Goal: Information Seeking & Learning: Learn about a topic

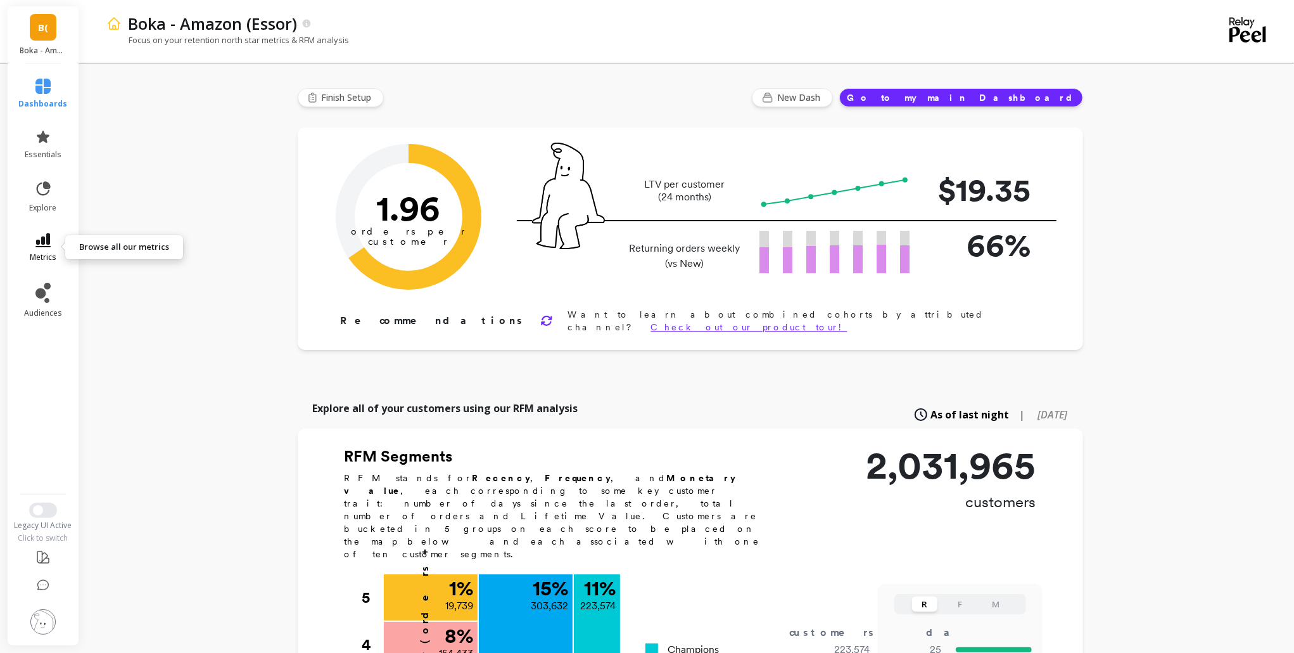
click at [43, 242] on icon at bounding box center [42, 240] width 15 height 14
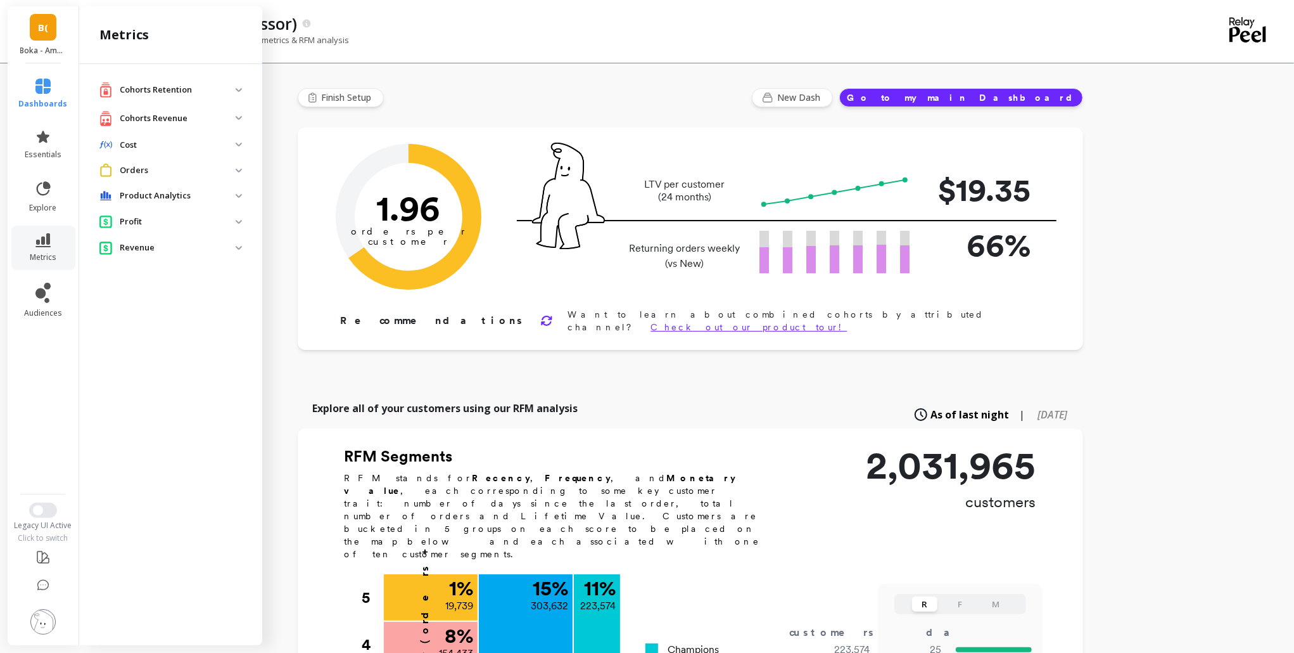
click at [207, 119] on p "Cohorts Revenue" at bounding box center [178, 118] width 116 height 13
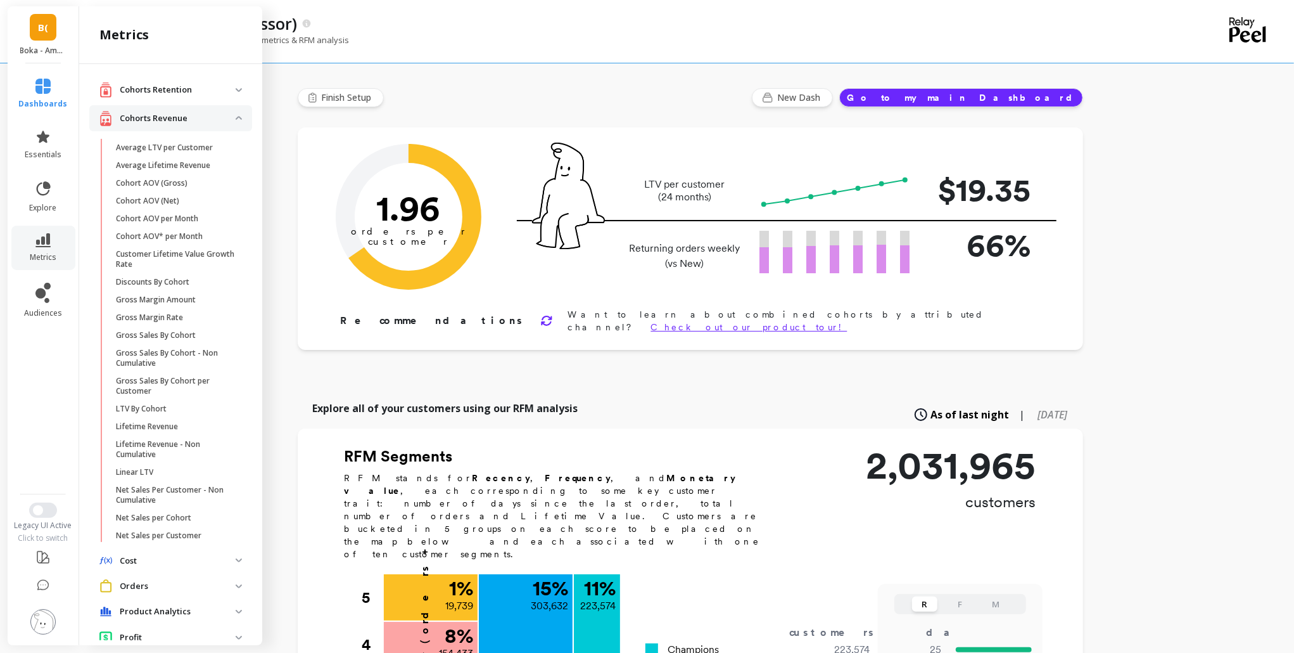
click at [217, 91] on p "Cohorts Retention" at bounding box center [178, 90] width 116 height 13
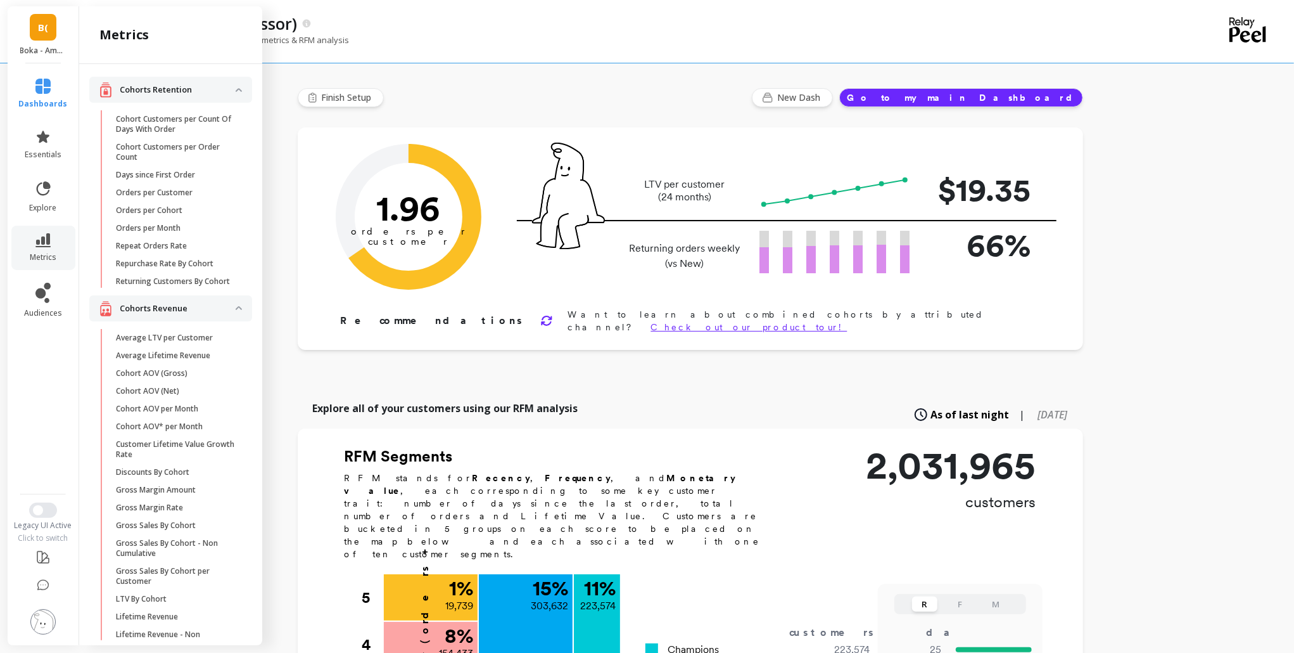
click at [214, 91] on p "Cohorts Retention" at bounding box center [178, 90] width 116 height 13
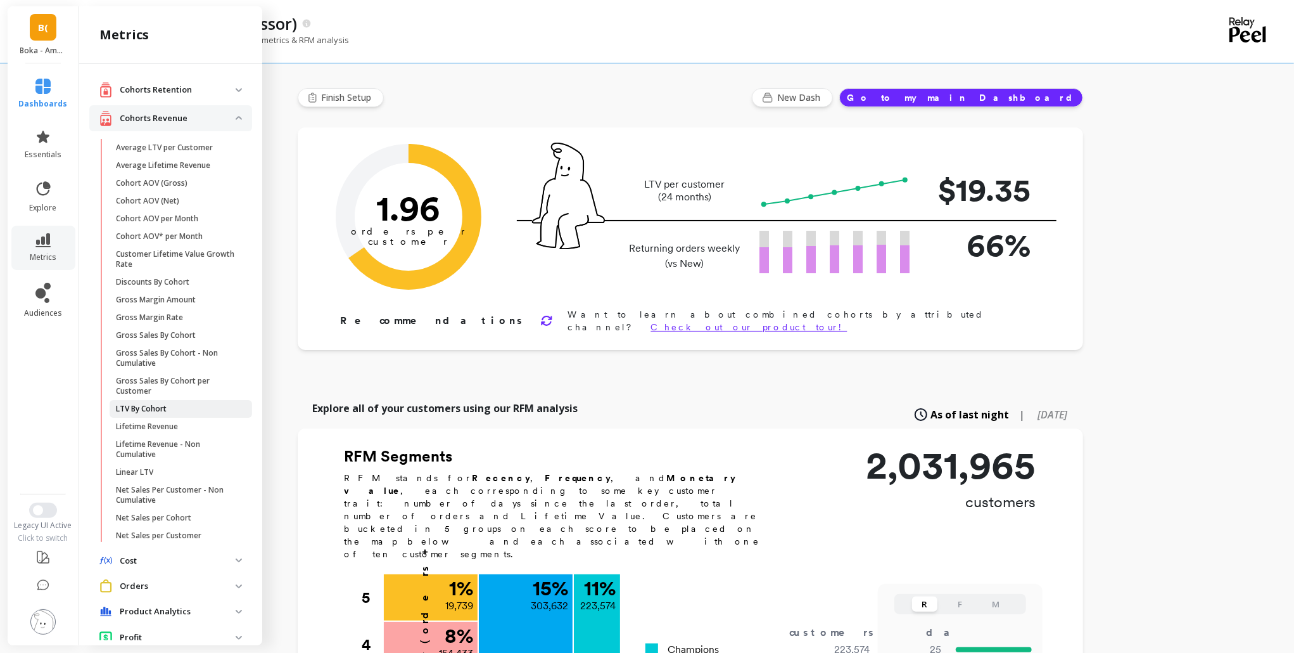
click at [182, 406] on span "LTV By Cohort" at bounding box center [176, 409] width 121 height 10
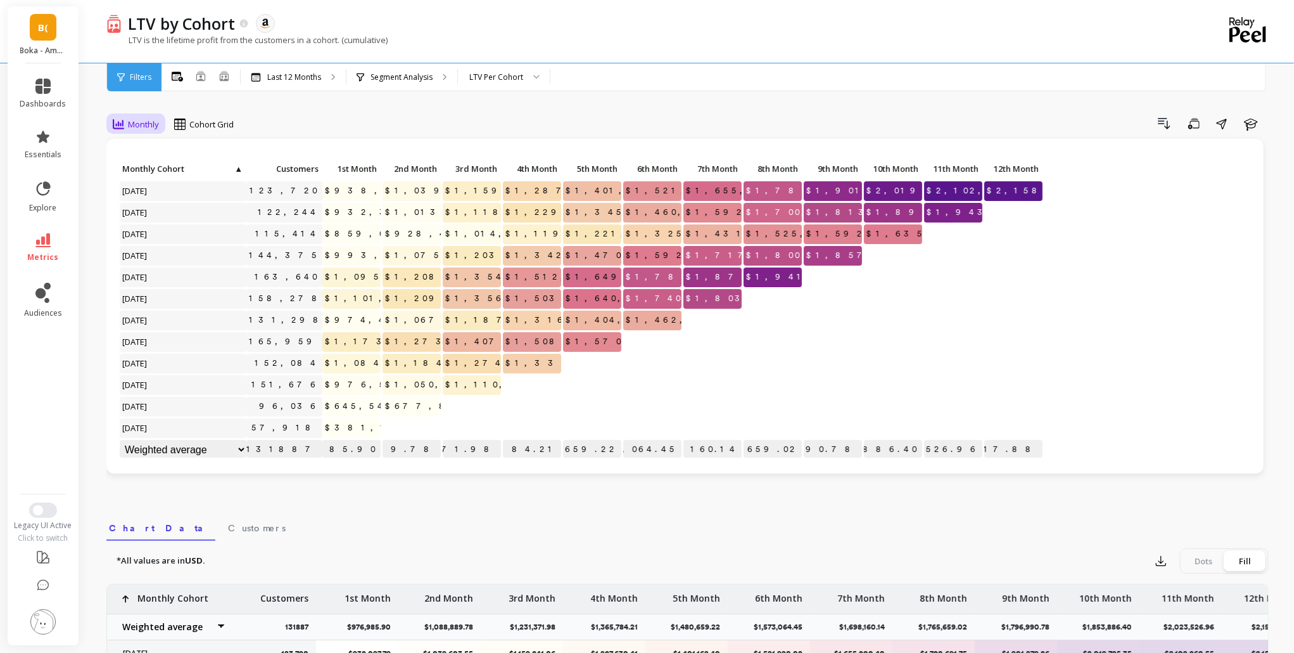
click at [129, 124] on span "Monthly" at bounding box center [143, 124] width 31 height 12
drag, startPoint x: 291, startPoint y: 101, endPoint x: 305, endPoint y: 87, distance: 20.2
click at [305, 87] on div "LTV by Cohort The data you are viewing comes from: Amazon Seller Central LTV is…" at bounding box center [690, 517] width 1208 height 1034
click at [305, 87] on div "Last 12 Months" at bounding box center [293, 77] width 105 height 28
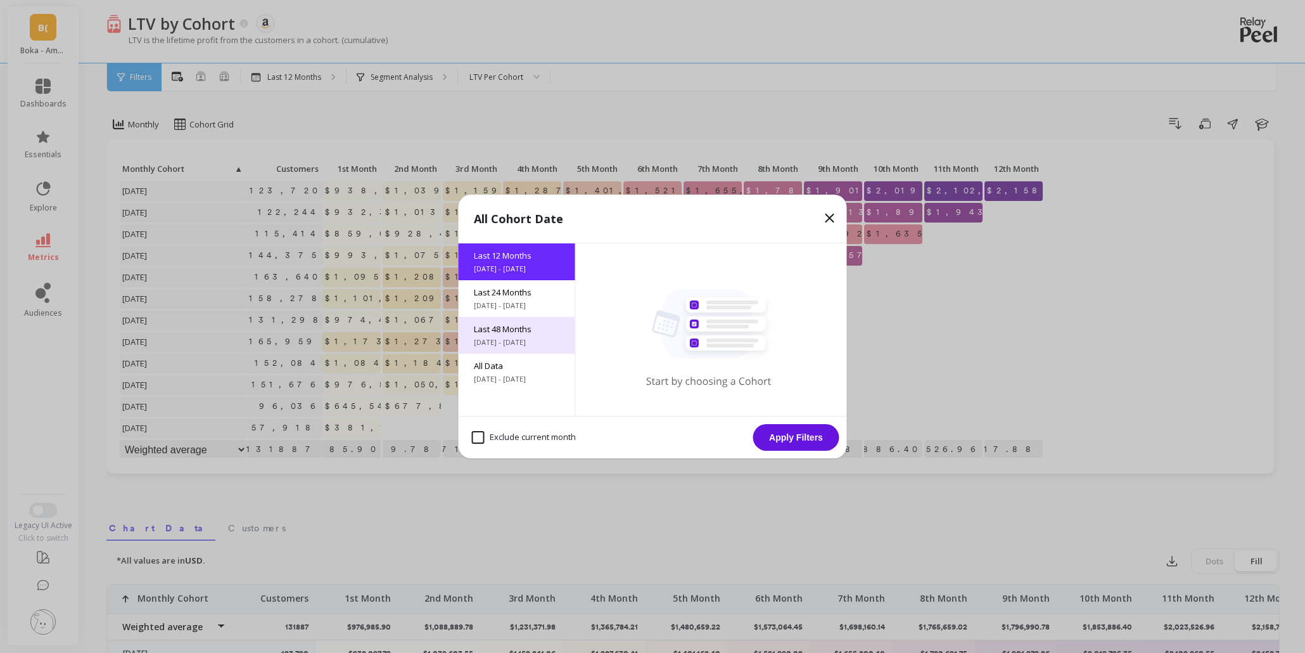
click at [522, 347] on span "[DATE] - [DATE]" at bounding box center [517, 342] width 86 height 10
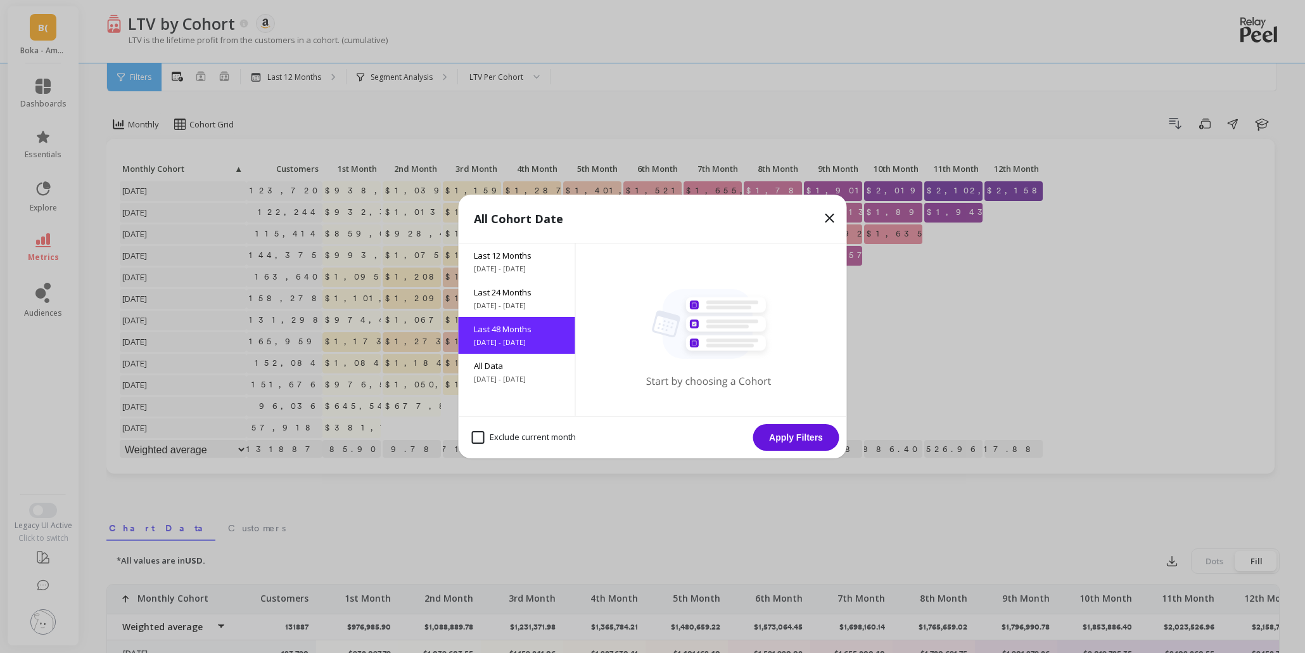
click at [810, 435] on button "Apply Filters" at bounding box center [796, 437] width 86 height 27
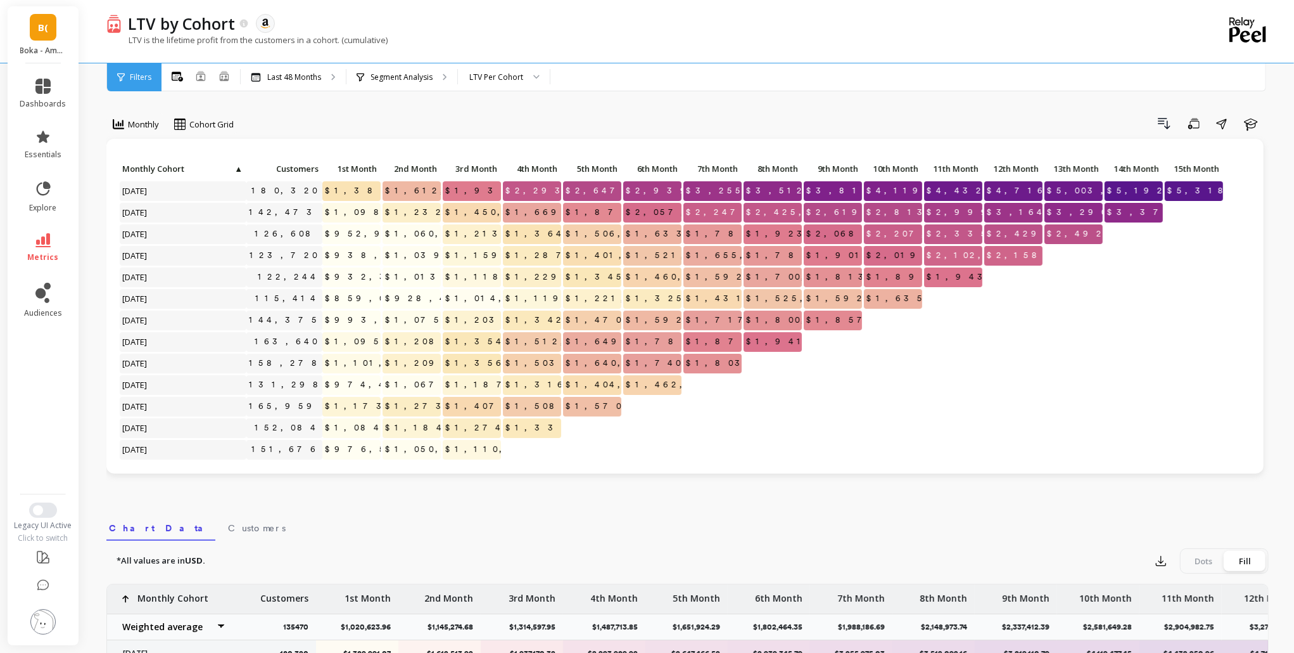
click at [319, 110] on div "Monthly Cohort Grid Drill Down Save Share Learn Click to create an audience 180…" at bounding box center [687, 534] width 1163 height 967
click at [236, 167] on span "▲" at bounding box center [238, 168] width 10 height 10
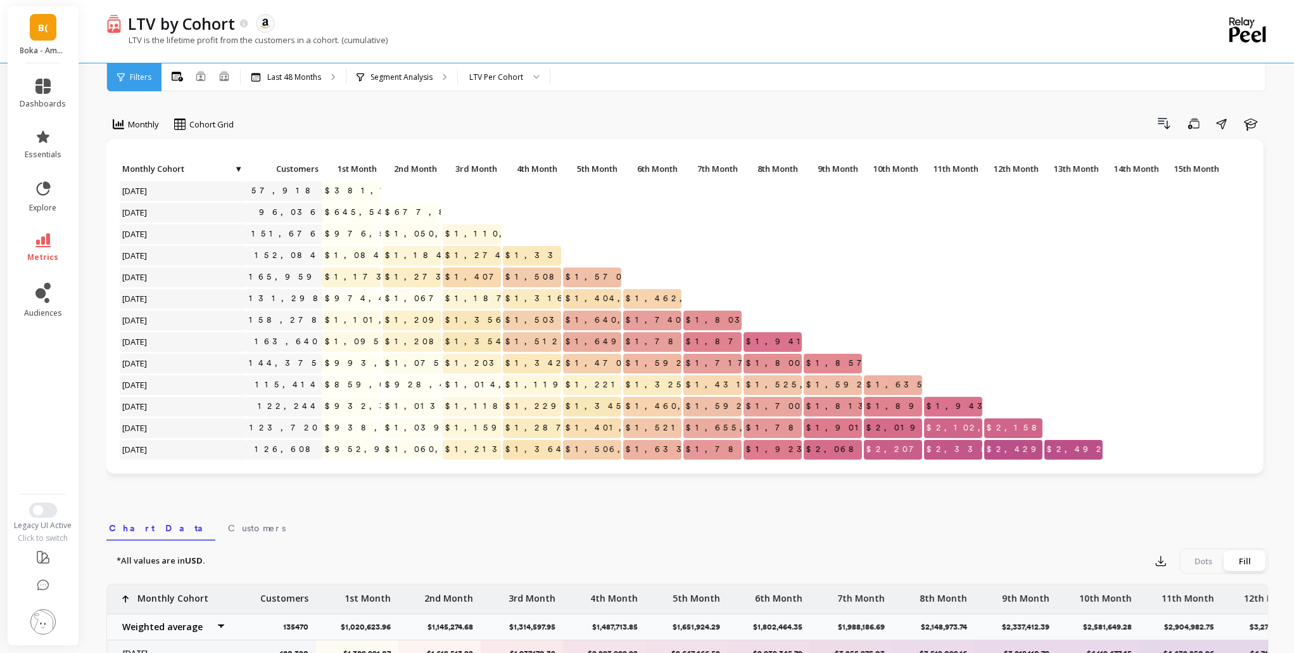
click at [236, 167] on span "▼" at bounding box center [238, 168] width 10 height 10
click at [198, 168] on span "Monthly Cohort" at bounding box center [182, 168] width 120 height 10
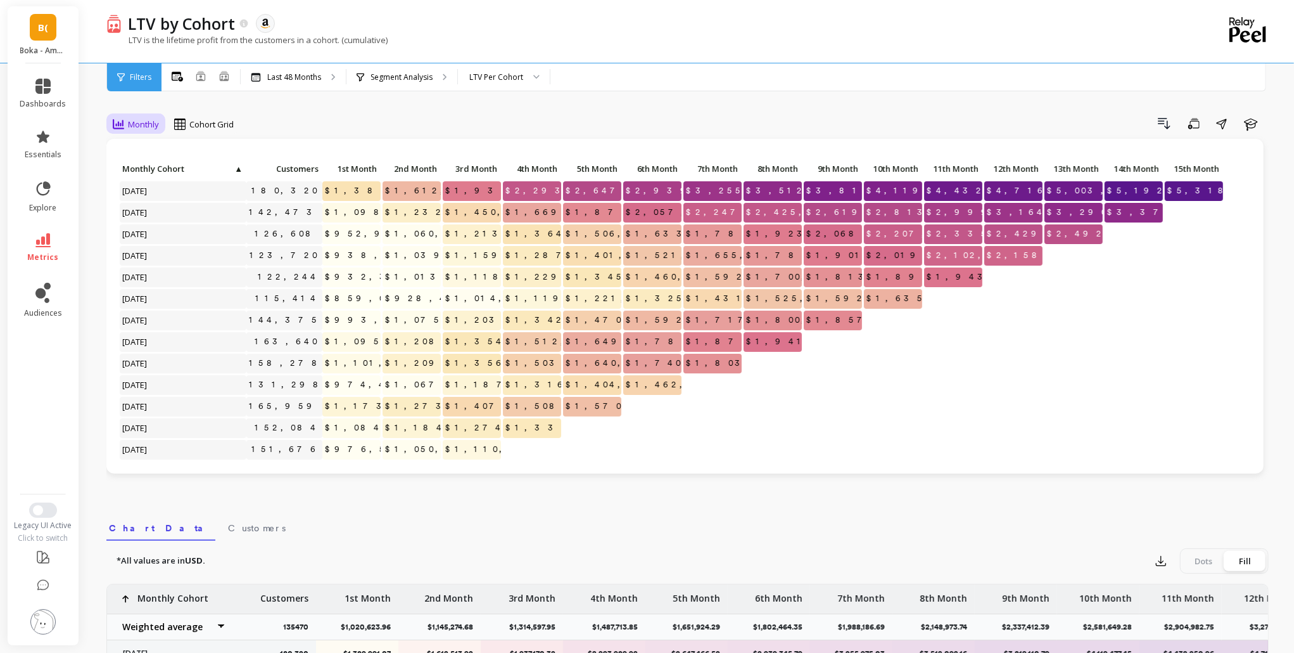
click at [128, 129] on span "Monthly" at bounding box center [143, 124] width 31 height 12
click at [165, 199] on div "Yearly" at bounding box center [153, 201] width 72 height 12
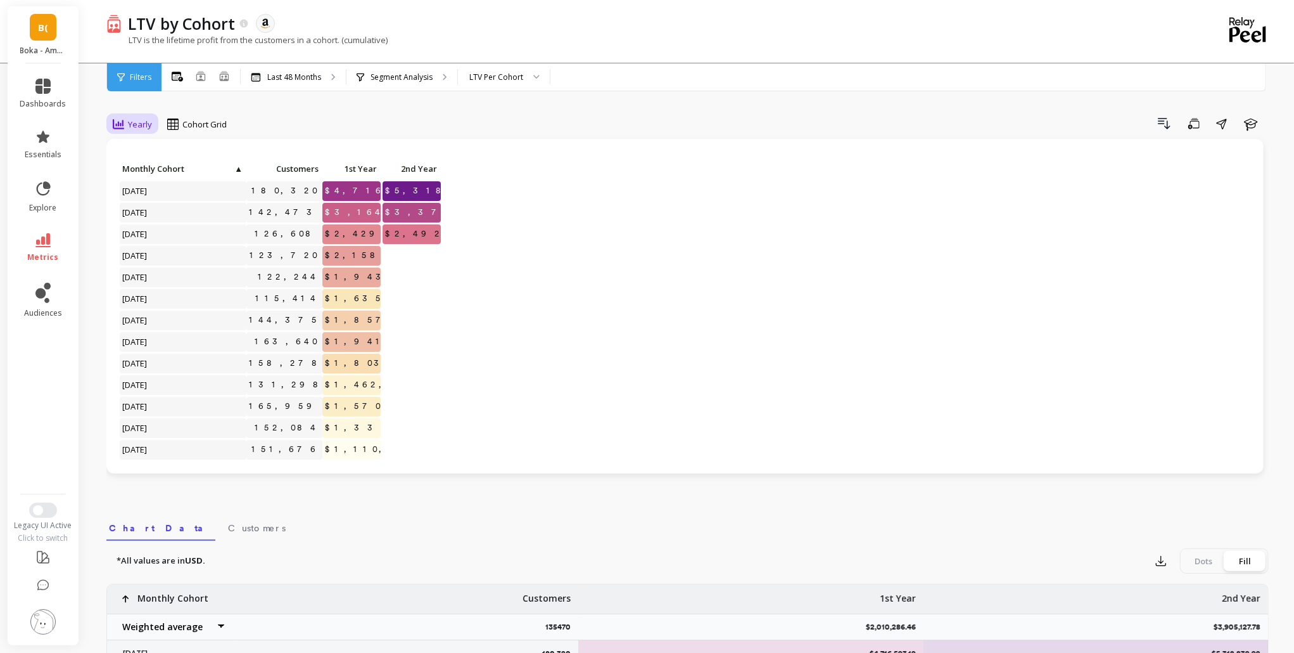
click at [148, 129] on span "Yearly" at bounding box center [140, 124] width 24 height 12
click at [155, 155] on div "Monthly" at bounding box center [153, 153] width 72 height 12
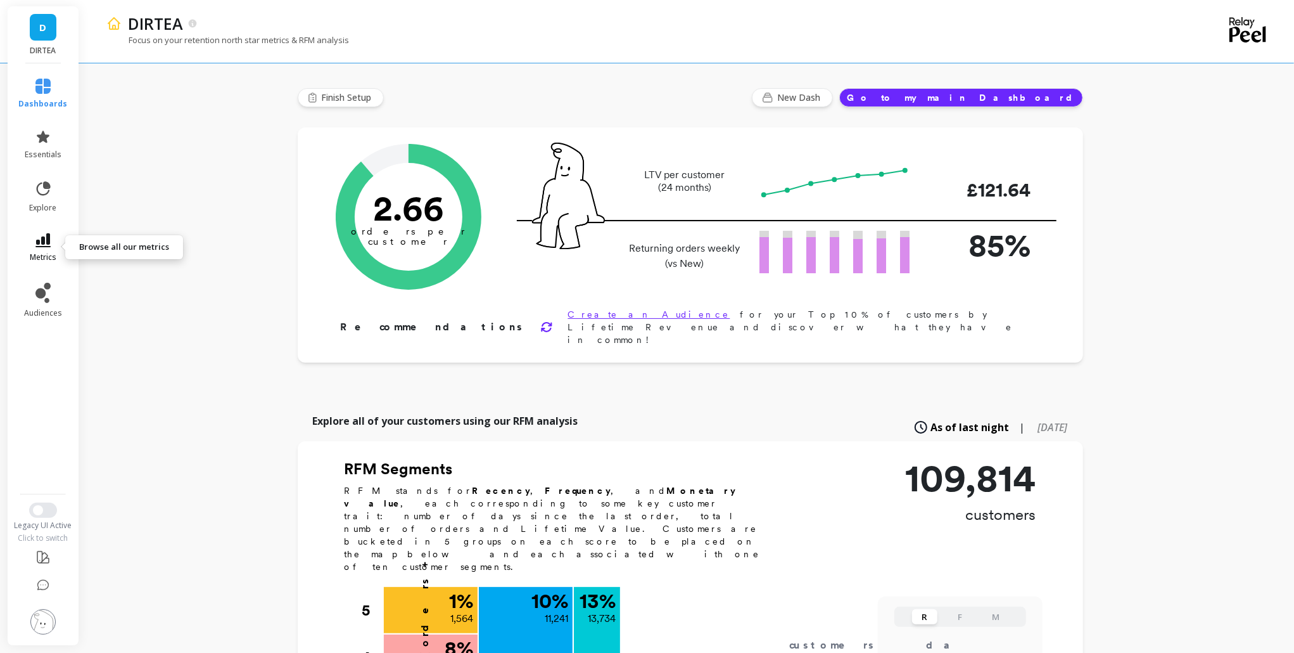
click at [51, 243] on link "metrics" at bounding box center [43, 247] width 49 height 29
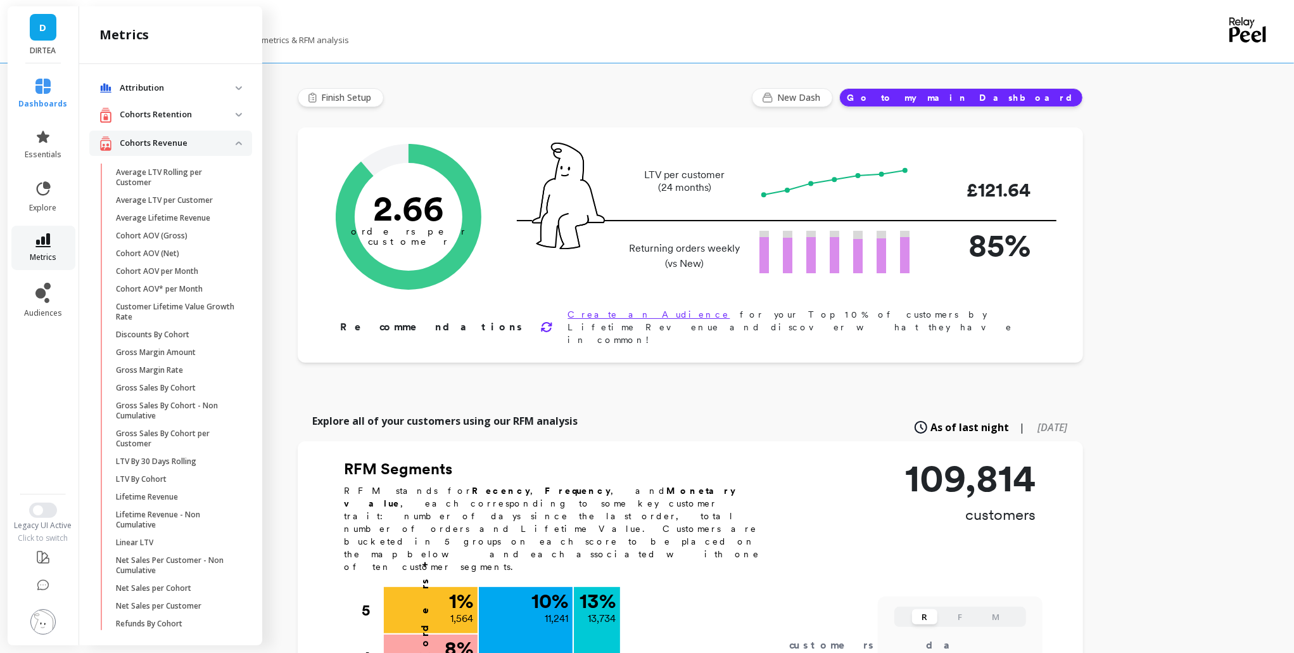
scroll to position [91, 0]
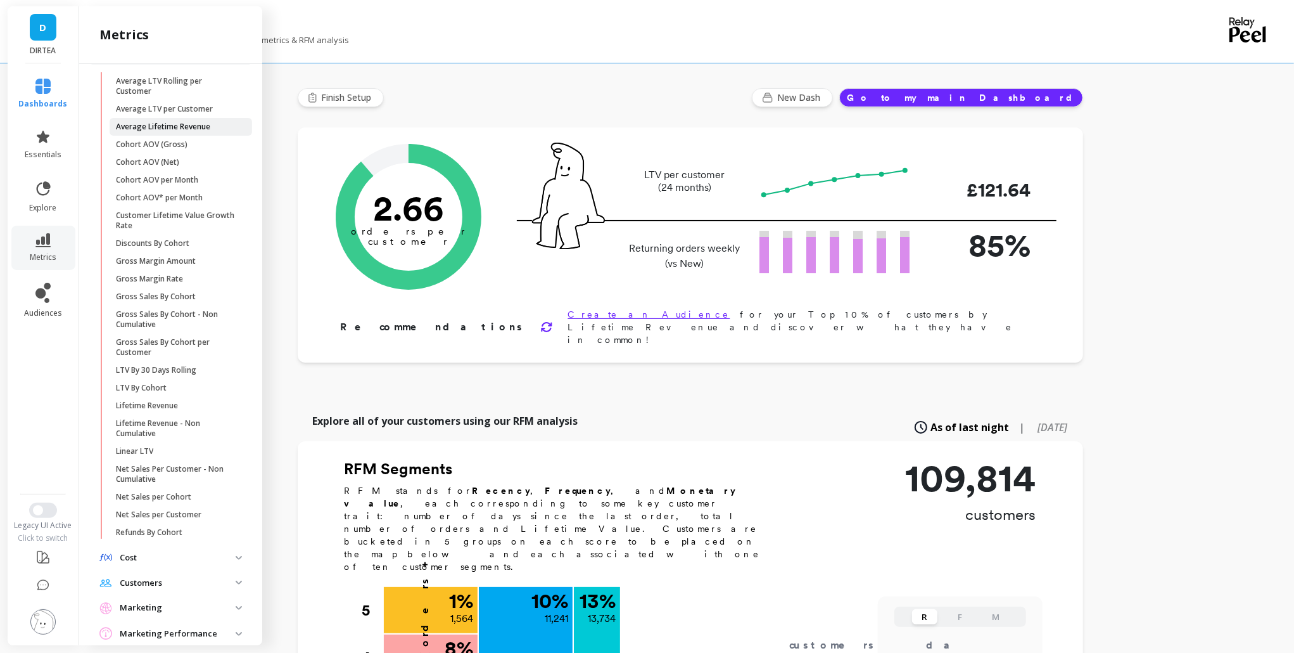
click at [205, 122] on p "Average Lifetime Revenue" at bounding box center [163, 127] width 94 height 10
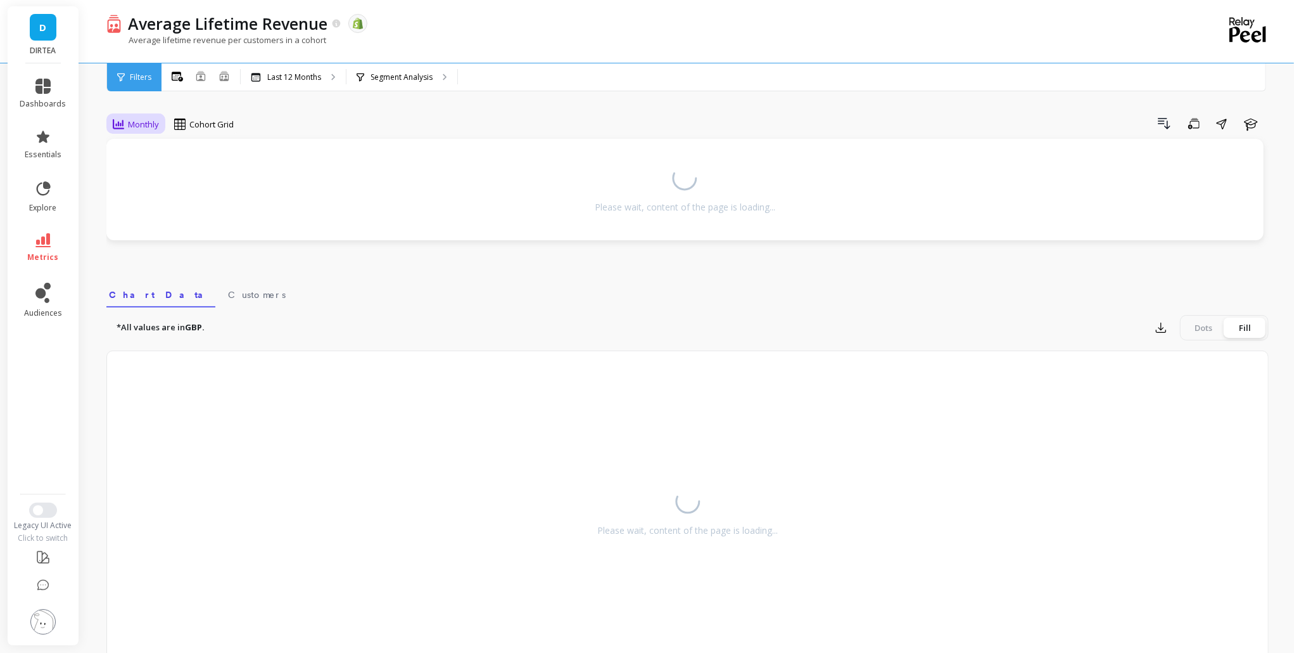
click at [149, 125] on span "Monthly" at bounding box center [143, 124] width 31 height 12
click at [153, 149] on div "Monthly" at bounding box center [153, 153] width 72 height 12
